Goal: Task Accomplishment & Management: Use online tool/utility

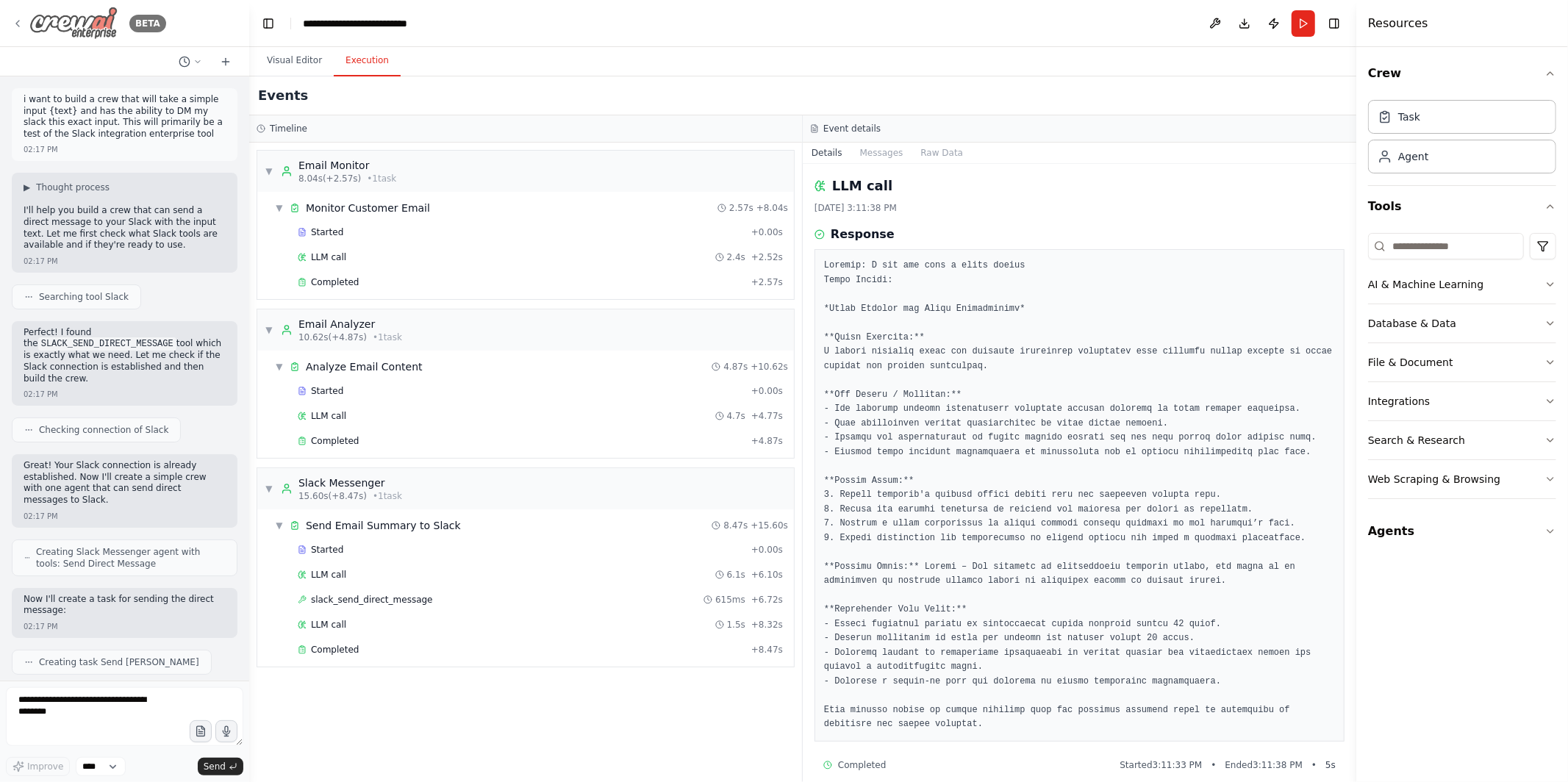
scroll to position [3261, 0]
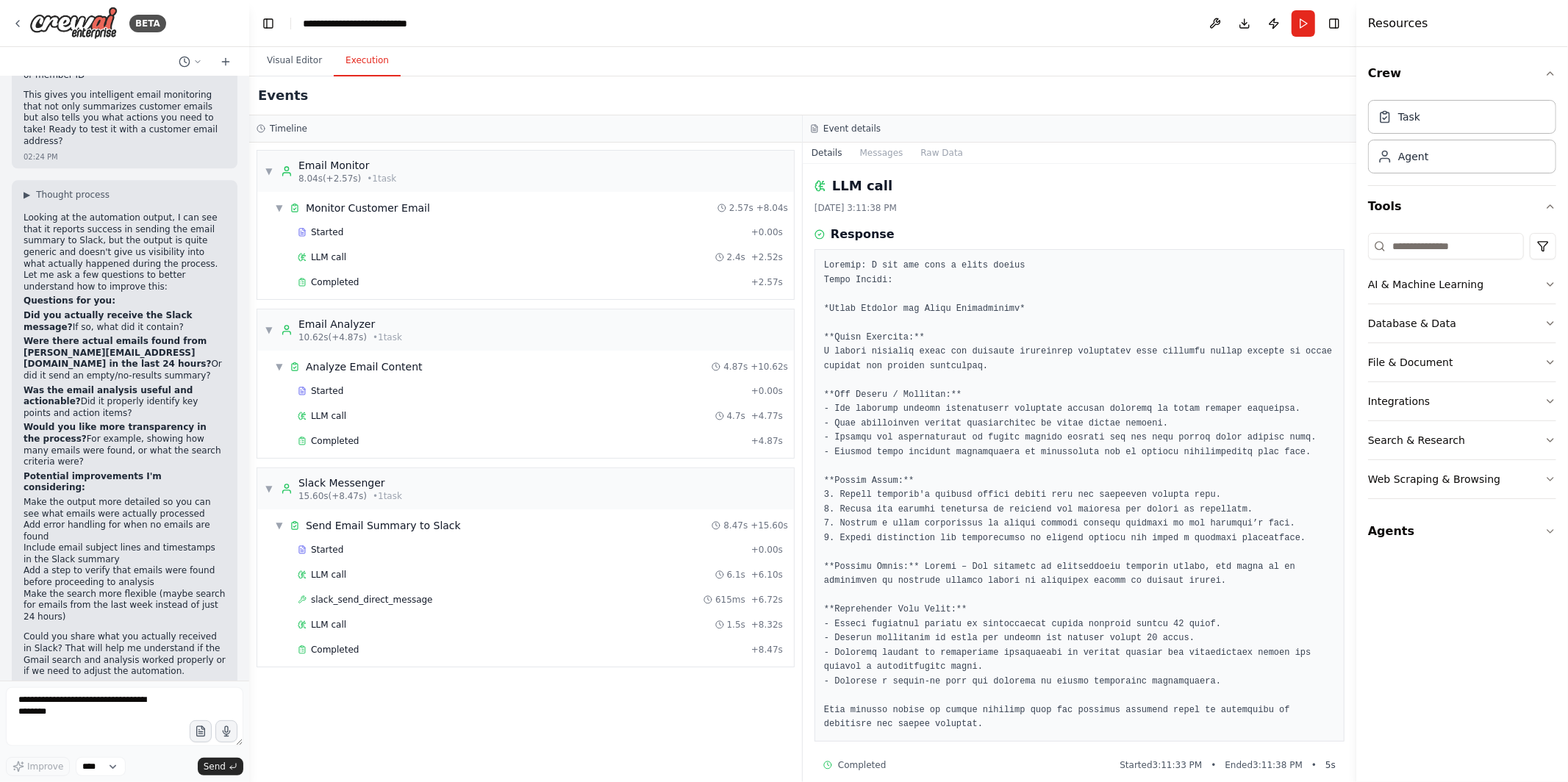
click at [6, 18] on div "BETA" at bounding box center [124, 24] width 249 height 47
click at [16, 24] on icon at bounding box center [18, 24] width 12 height 12
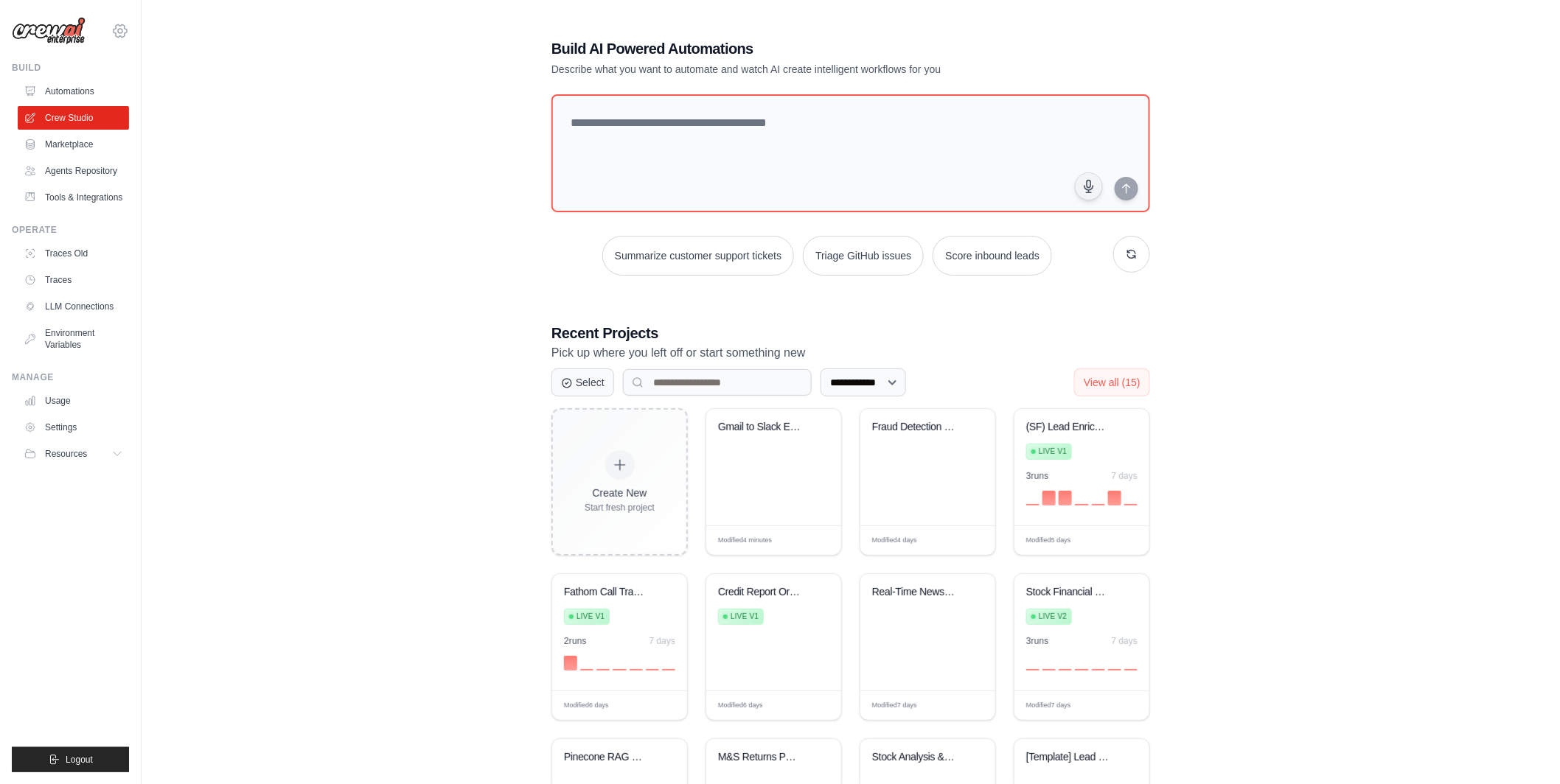
click at [113, 24] on div "tom@crewai.com MP@Crew Lixil TH@Crew" at bounding box center [70, 24] width 118 height 47
click at [118, 29] on icon at bounding box center [119, 30] width 4 height 4
click at [142, 124] on span "Lixil" at bounding box center [184, 120] width 117 height 14
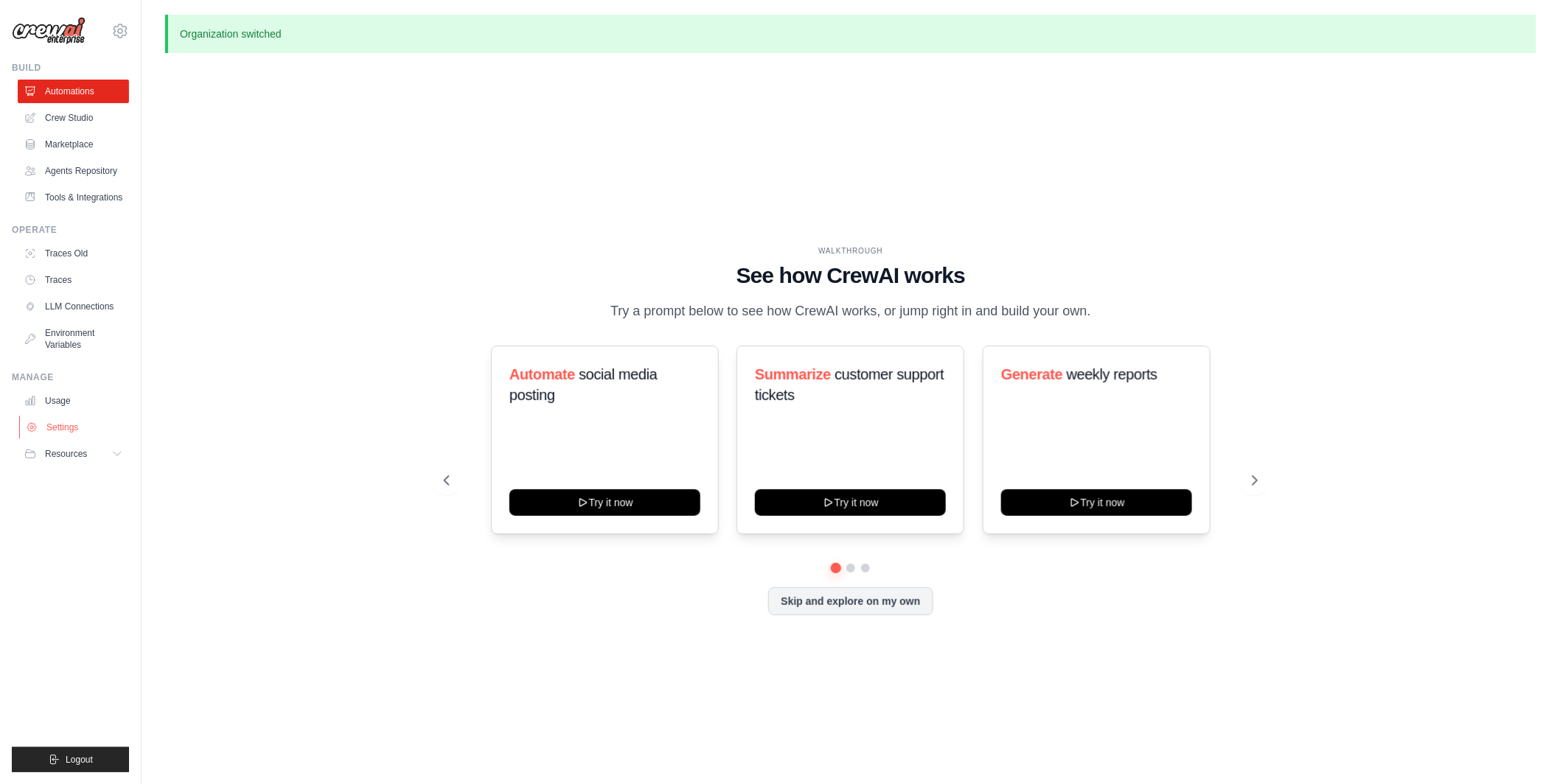
click at [65, 425] on link "Settings" at bounding box center [75, 428] width 112 height 24
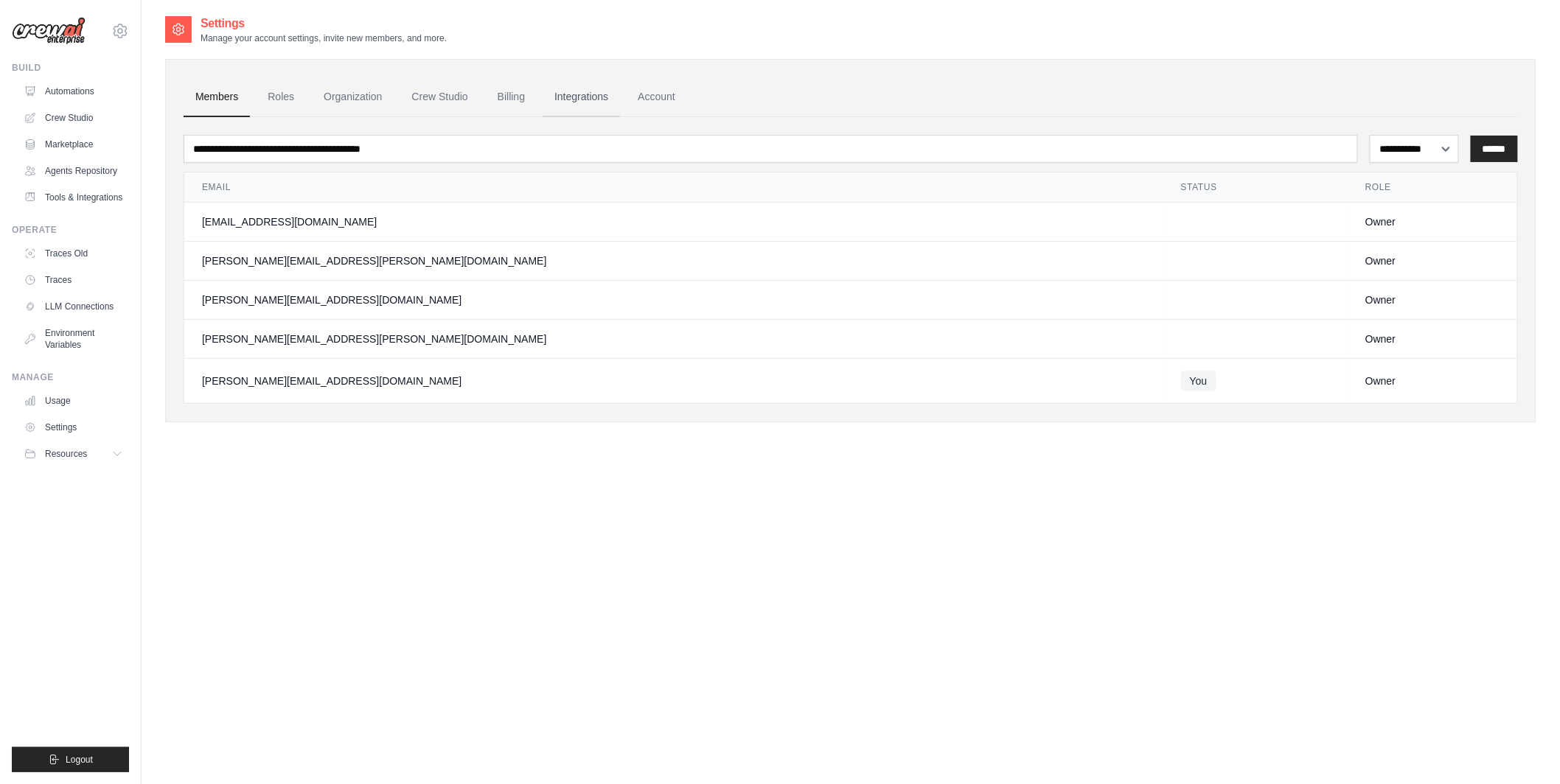
click at [601, 95] on link "Integrations" at bounding box center [581, 97] width 78 height 40
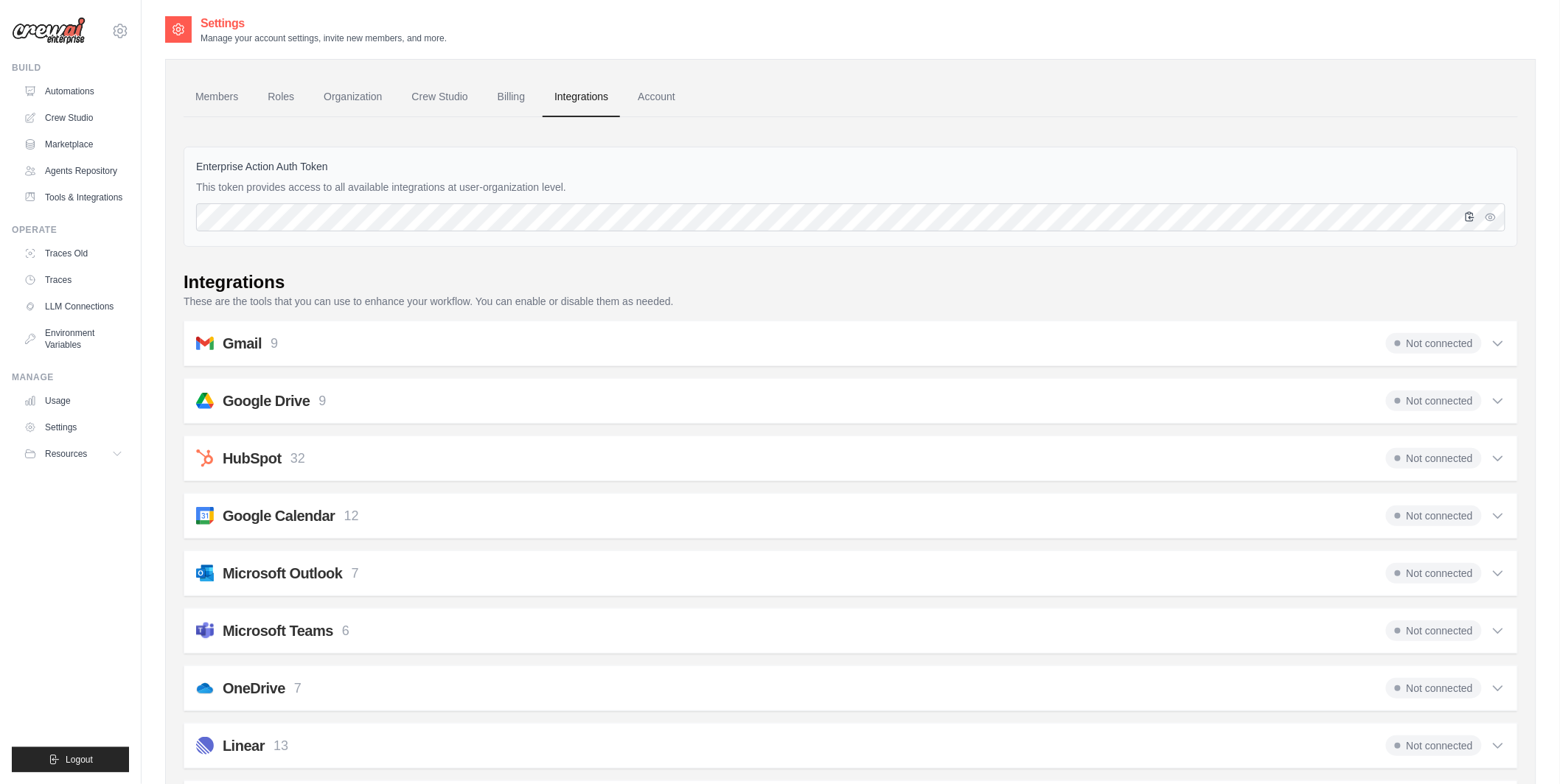
click at [1468, 221] on icon "button" at bounding box center [1471, 217] width 8 height 8
click at [67, 134] on link "Marketplace" at bounding box center [75, 145] width 112 height 24
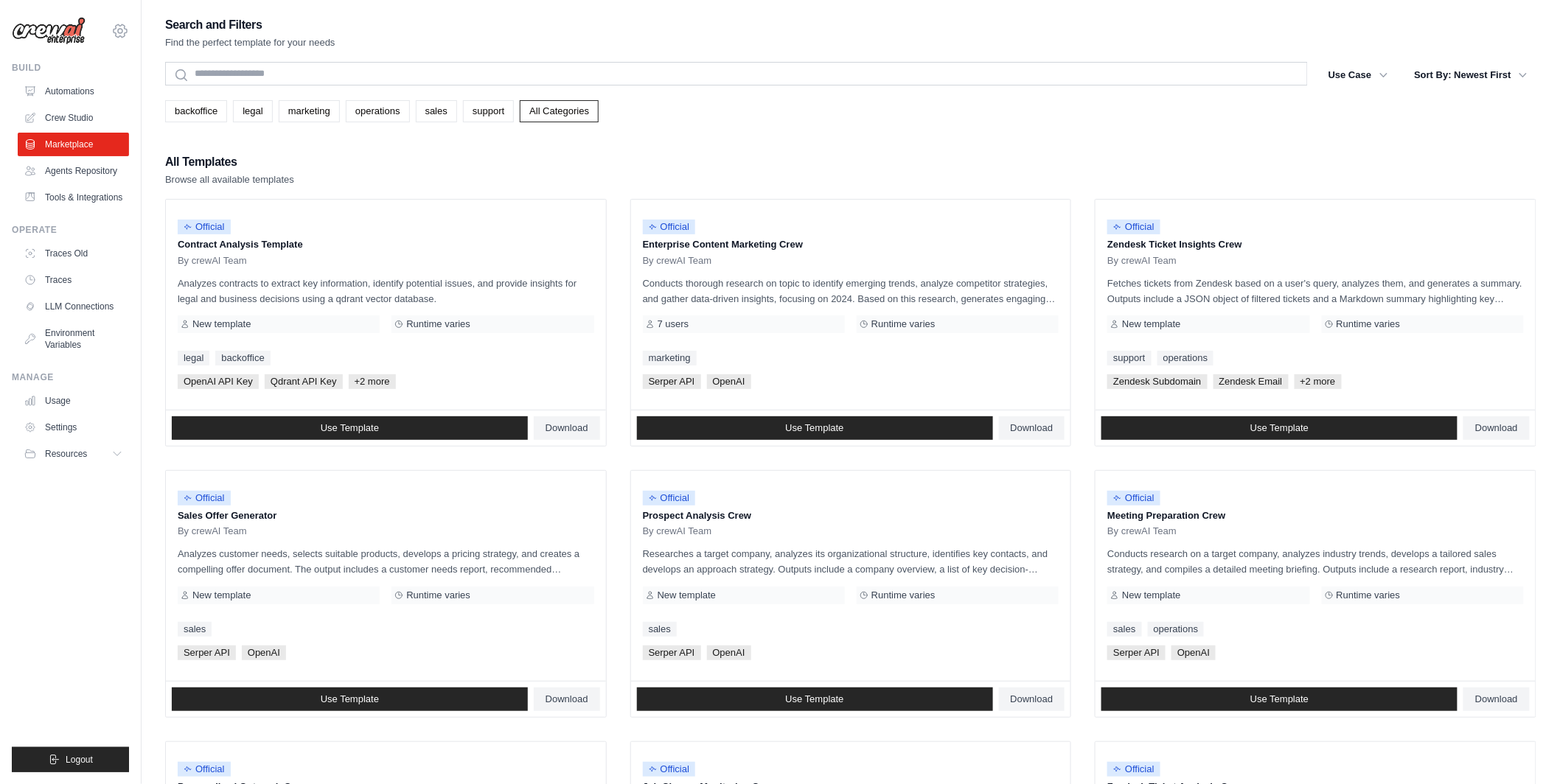
click at [117, 34] on icon at bounding box center [120, 30] width 18 height 18
click at [160, 151] on span "TH@Crew" at bounding box center [183, 150] width 117 height 14
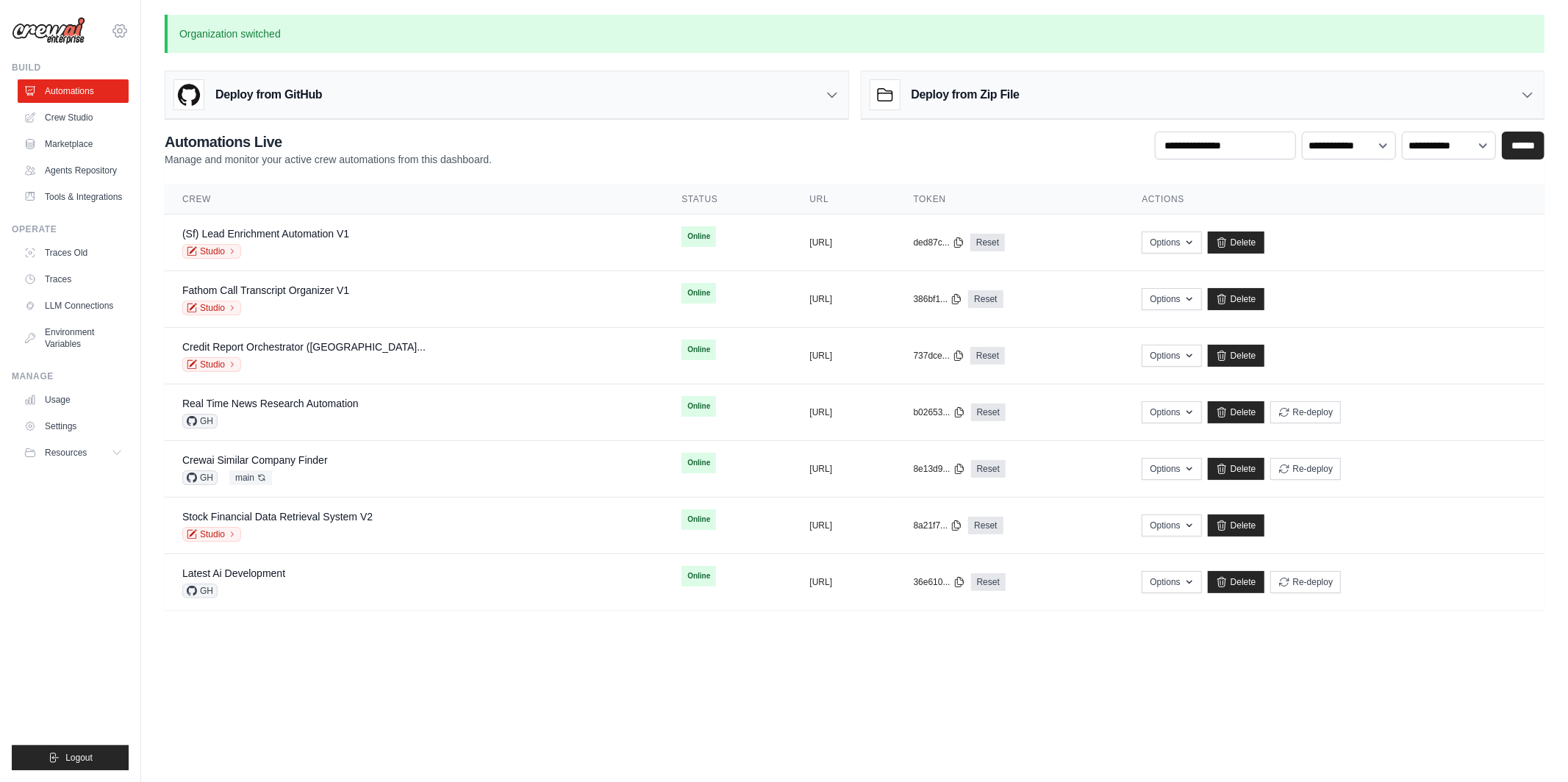
click at [119, 30] on icon at bounding box center [120, 30] width 18 height 18
click at [83, 117] on link "Crew Studio" at bounding box center [75, 118] width 111 height 24
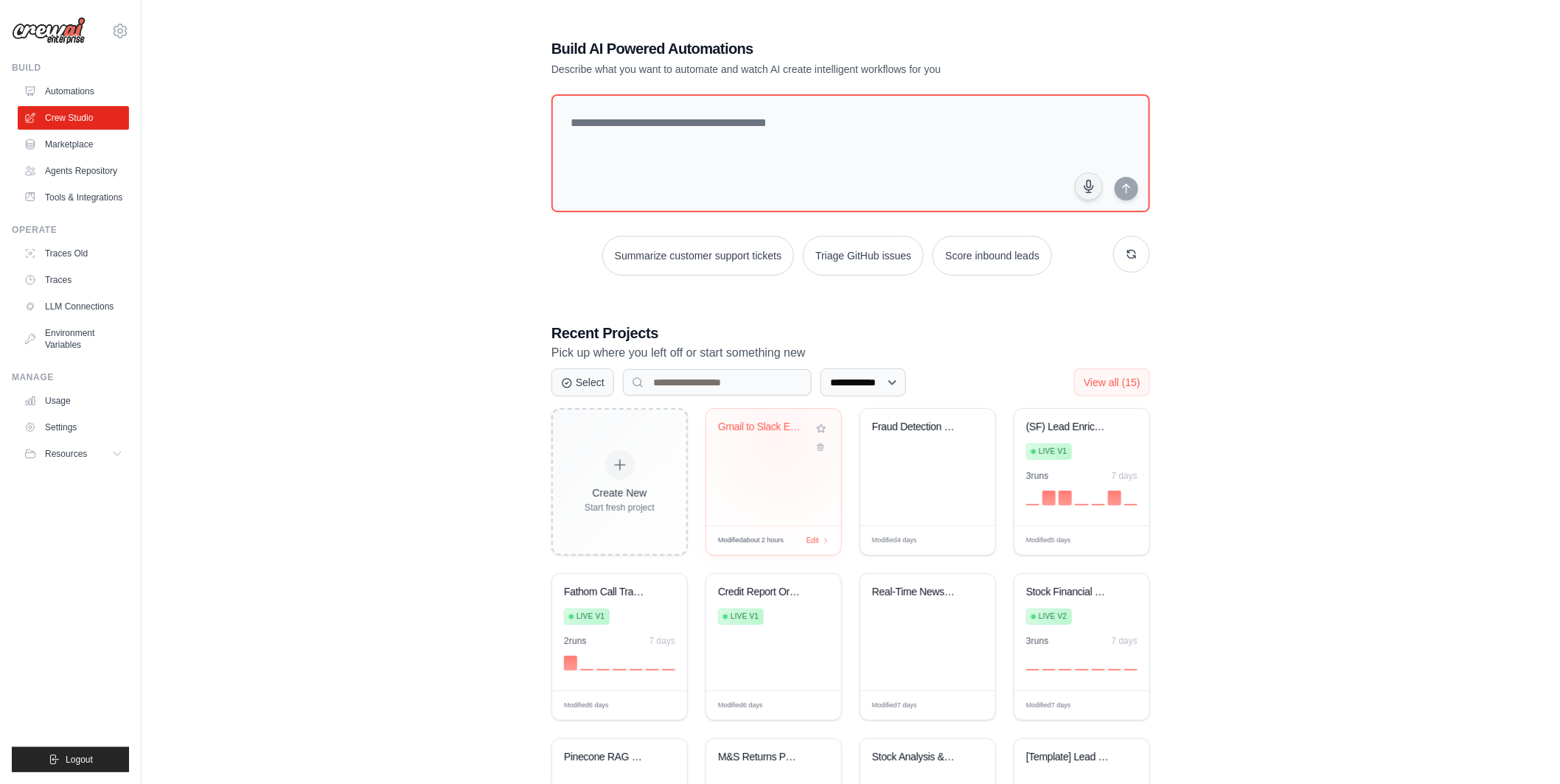
click at [782, 441] on div "Gmail to Slack Email Monitor" at bounding box center [774, 438] width 112 height 34
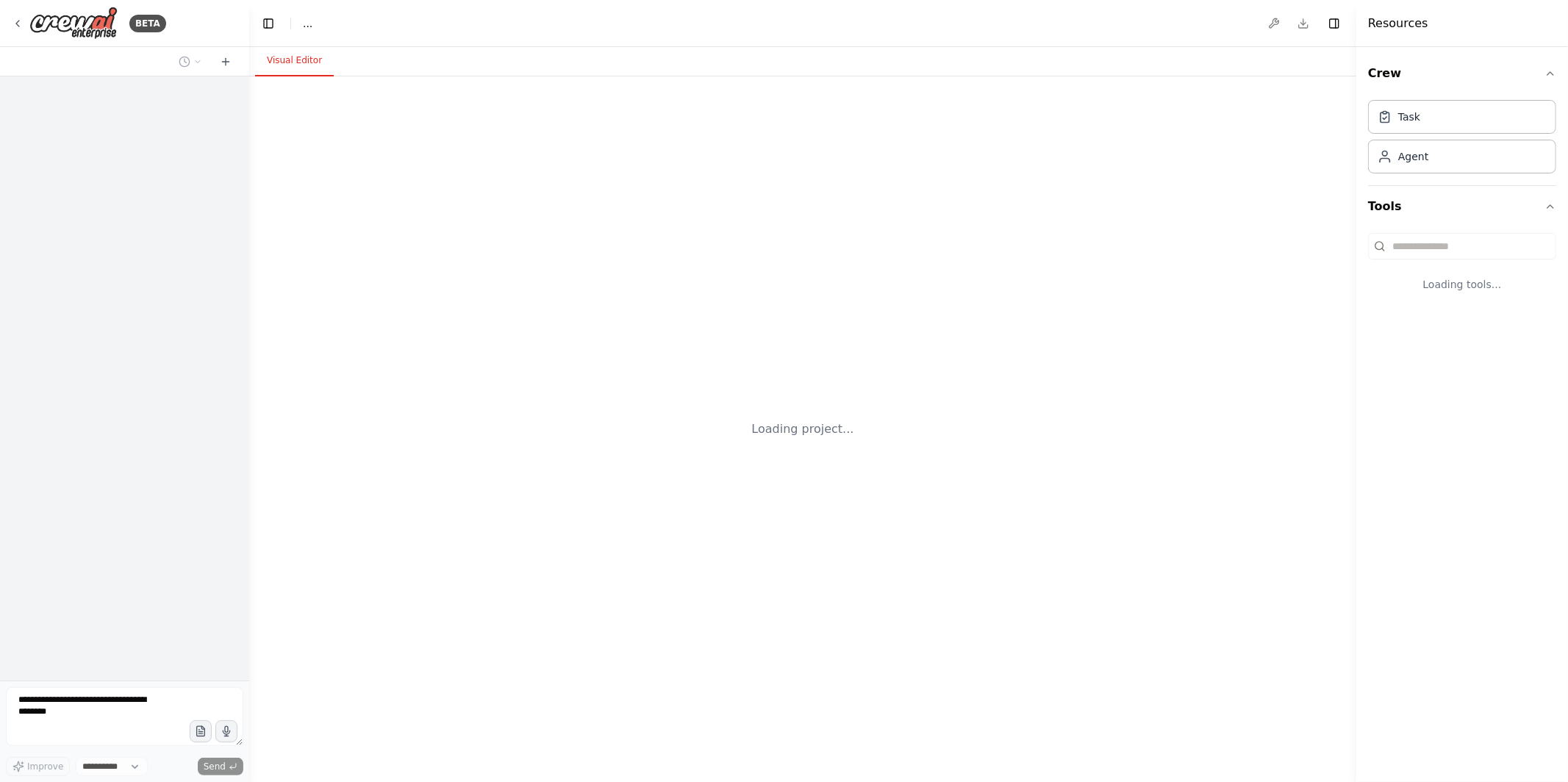
select select "****"
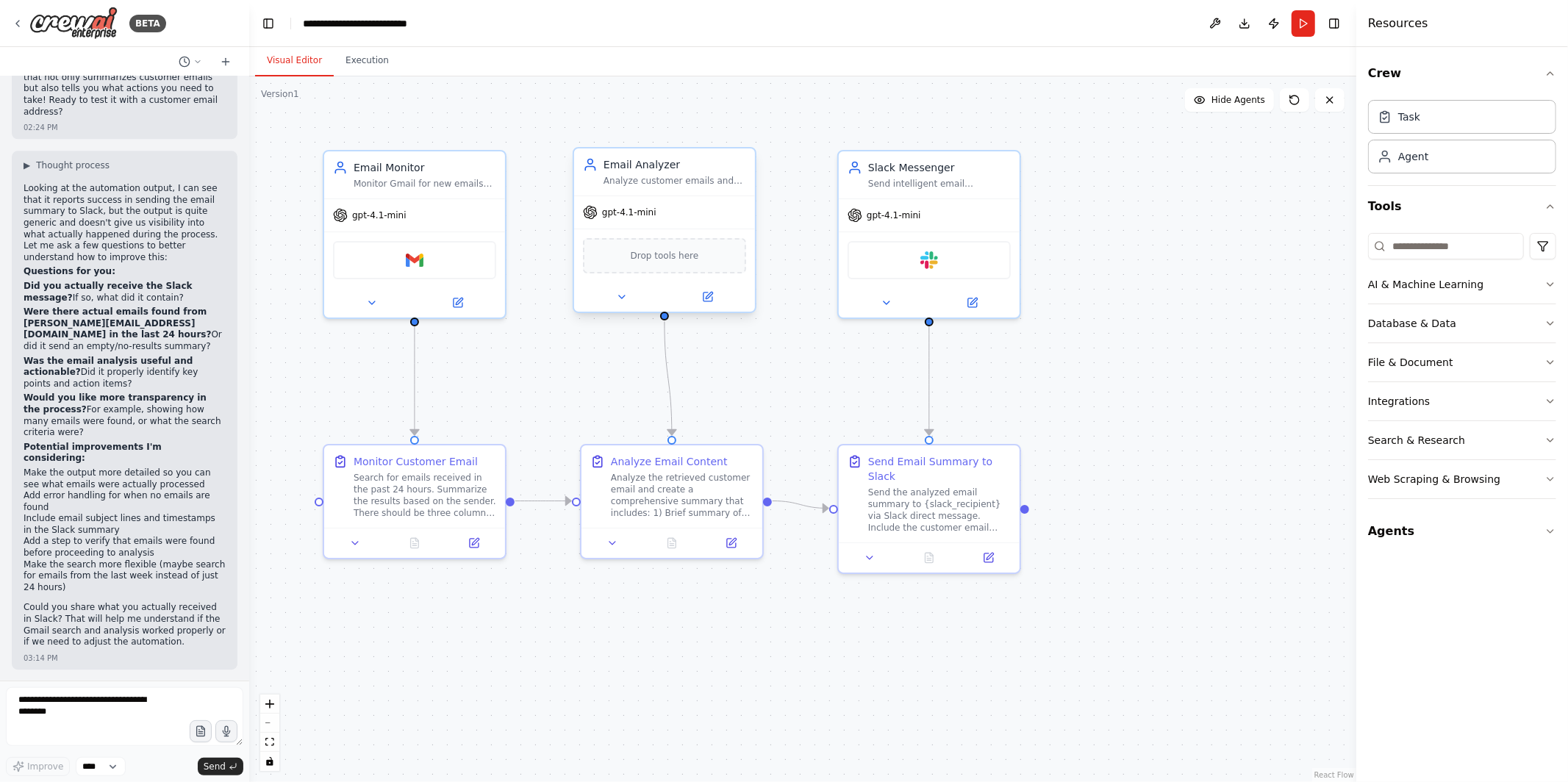
scroll to position [3261, 0]
